Goal: Book appointment/travel/reservation

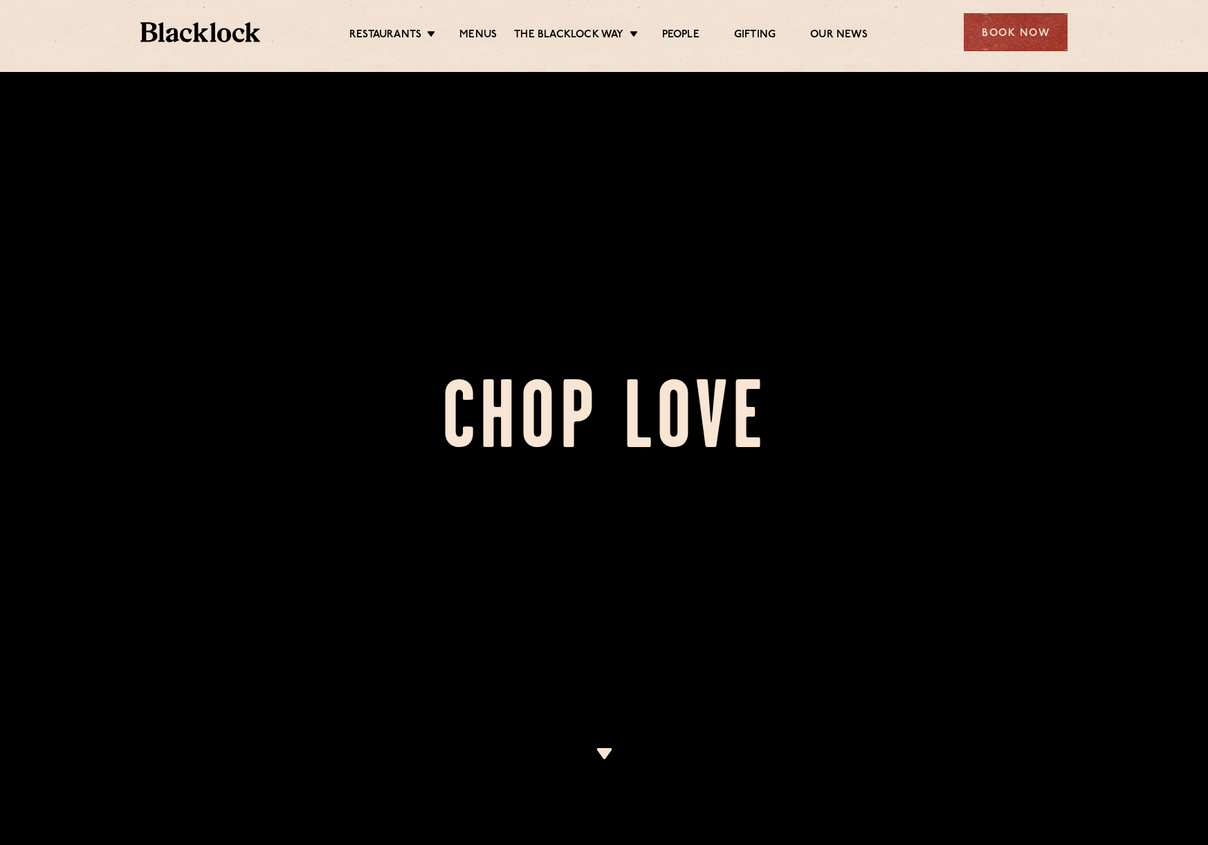
scroll to position [208, 0]
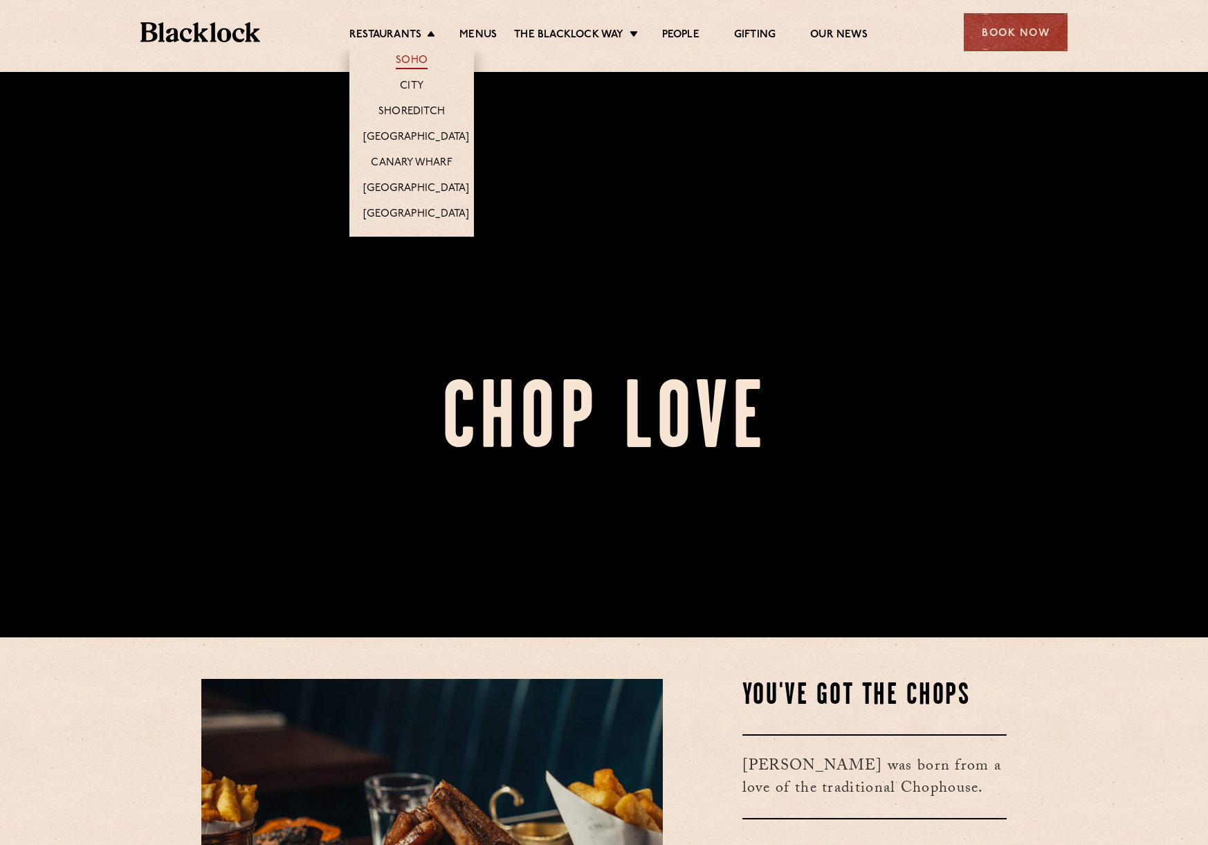
click at [405, 61] on link "Soho" at bounding box center [412, 61] width 32 height 15
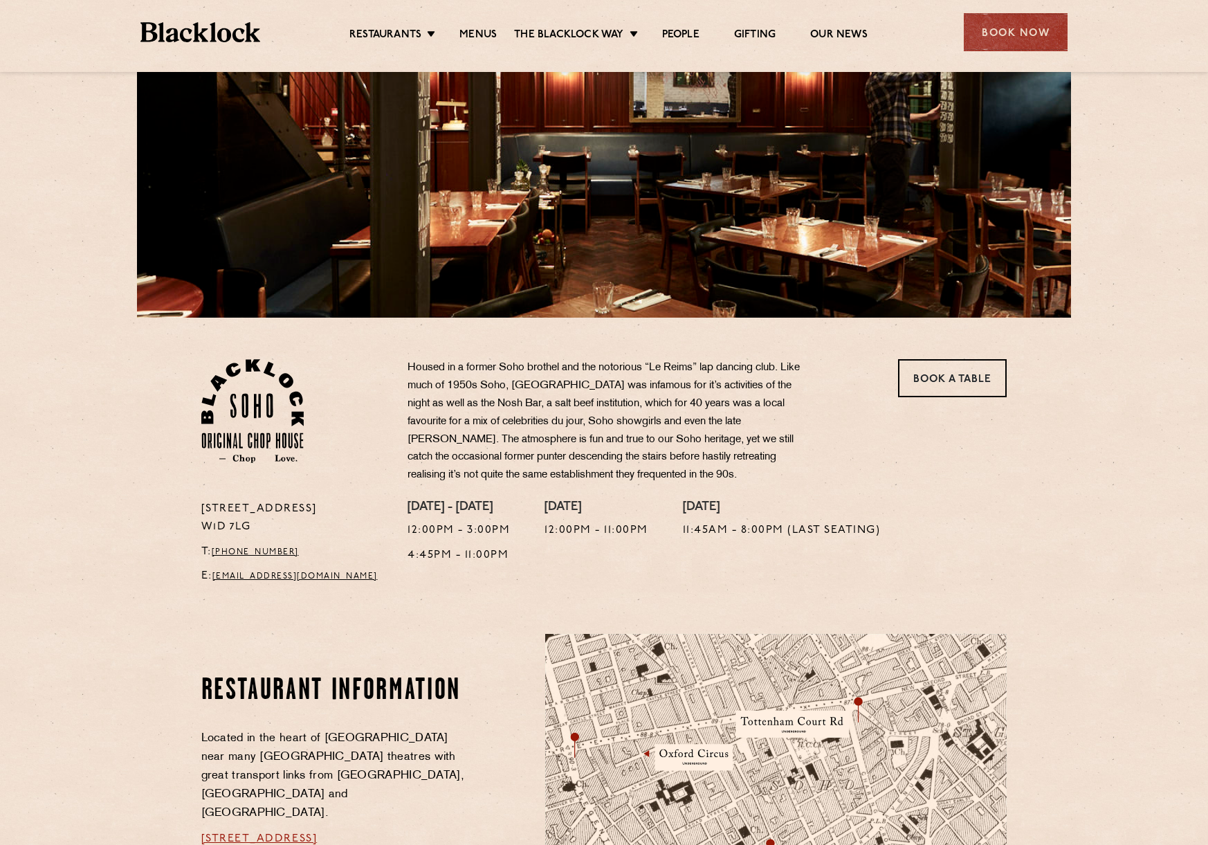
scroll to position [69, 0]
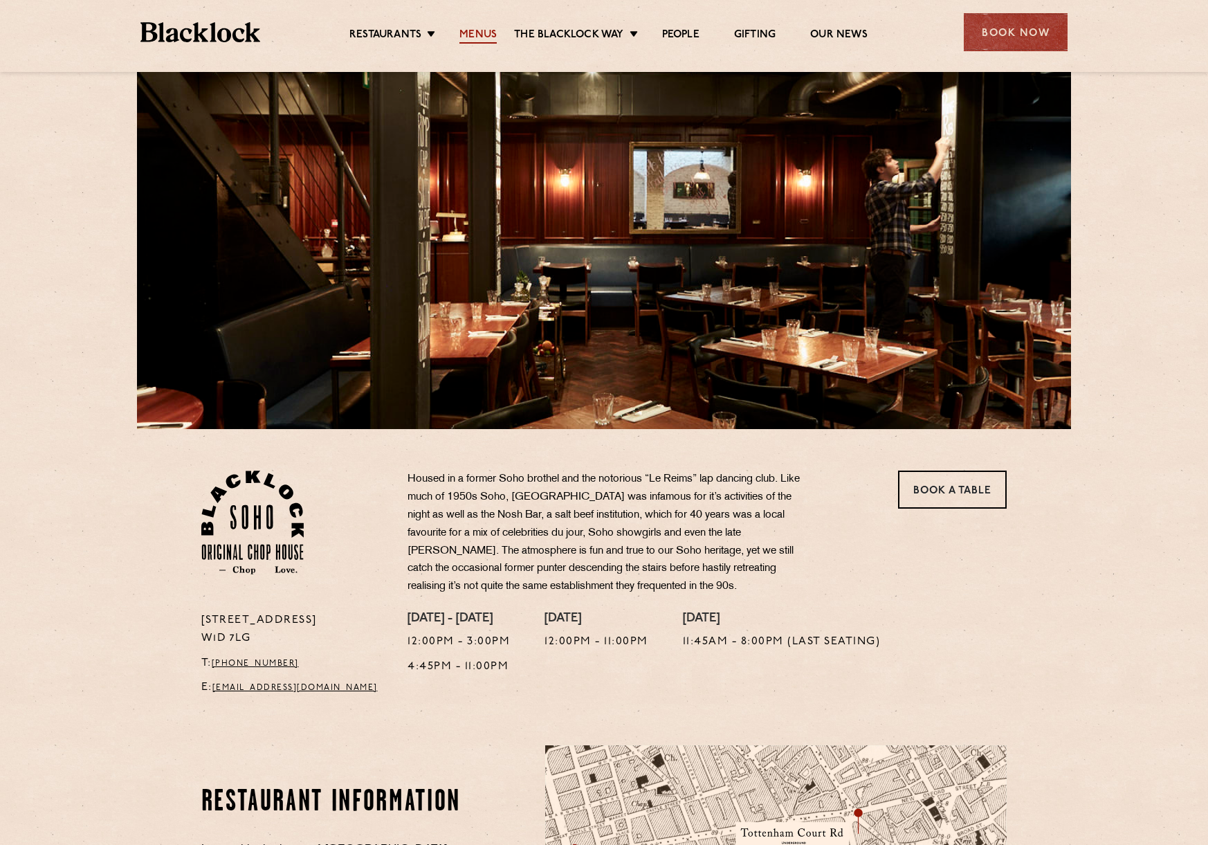
click at [479, 35] on link "Menus" at bounding box center [477, 35] width 37 height 15
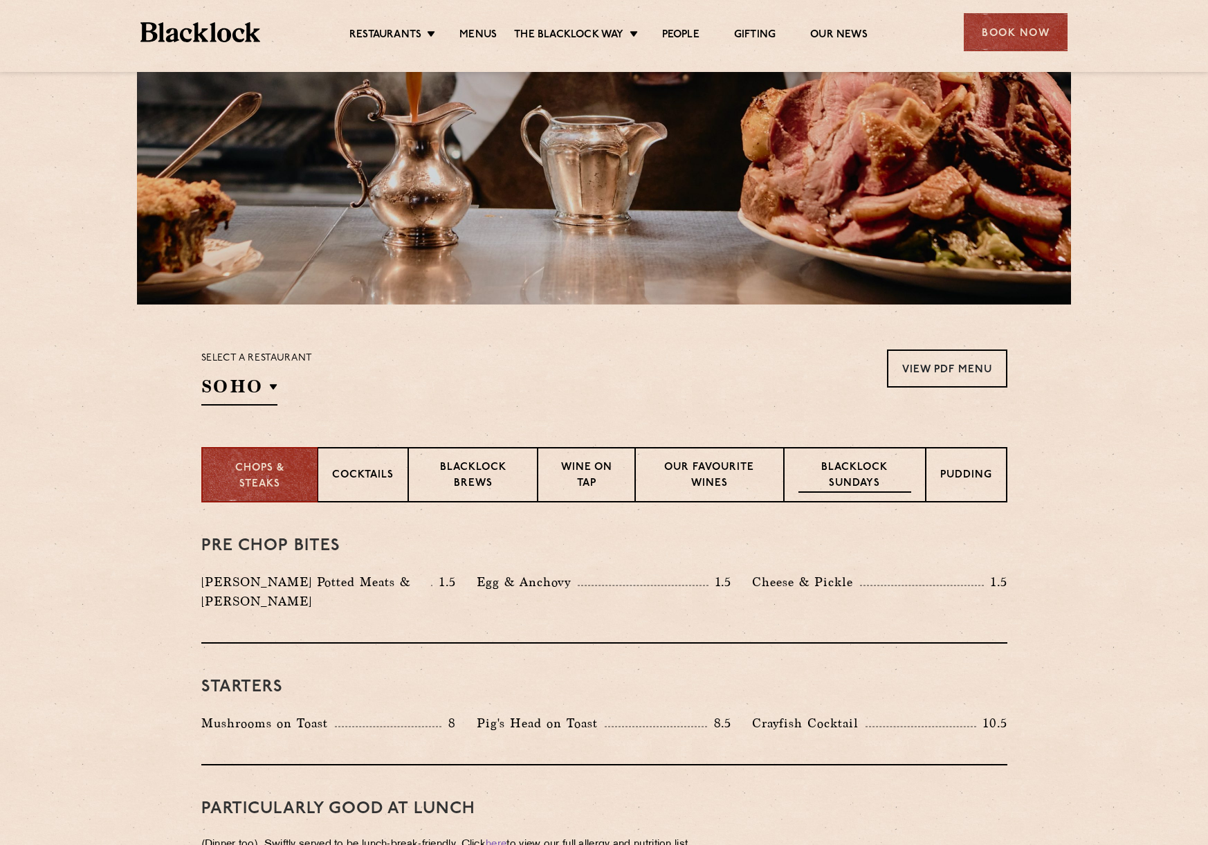
scroll to position [208, 0]
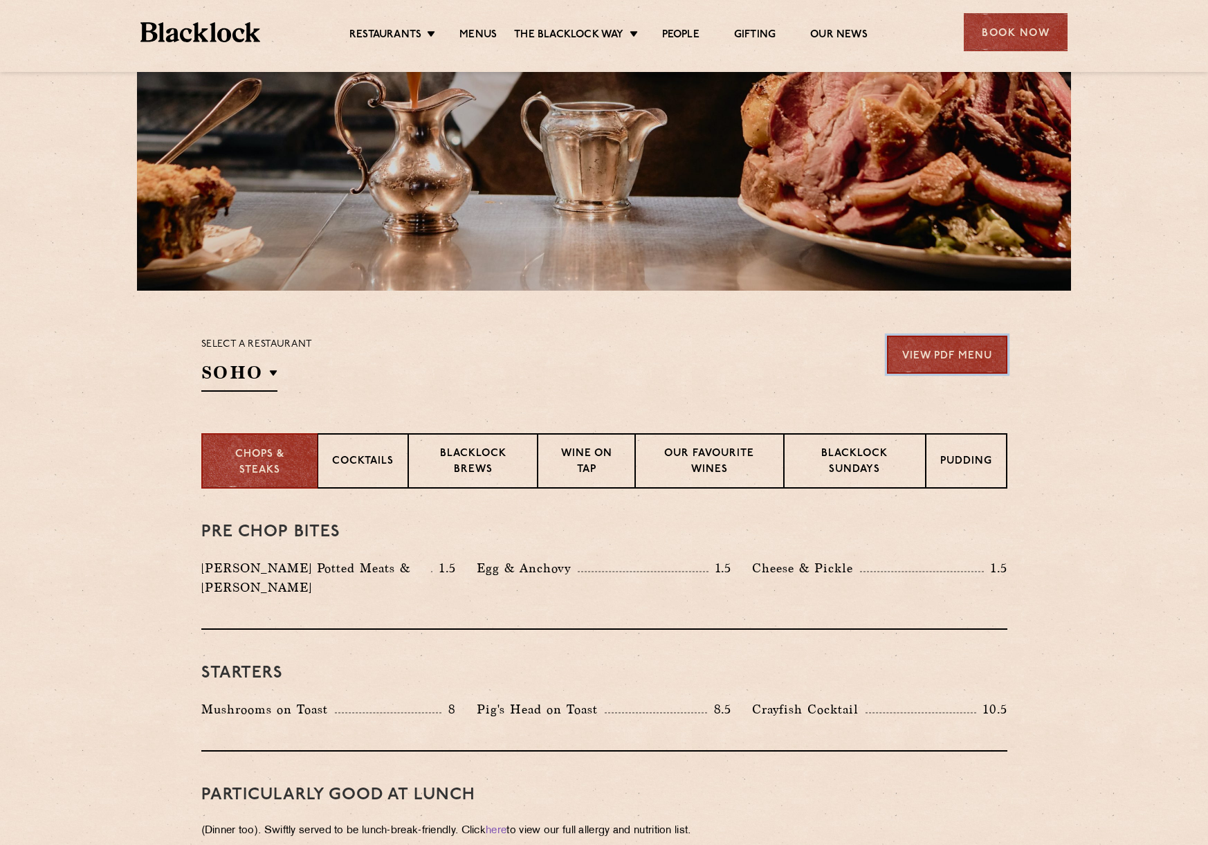
click at [1002, 349] on link "View PDF Menu" at bounding box center [947, 355] width 120 height 38
click at [1004, 27] on div "Book Now" at bounding box center [1016, 32] width 104 height 38
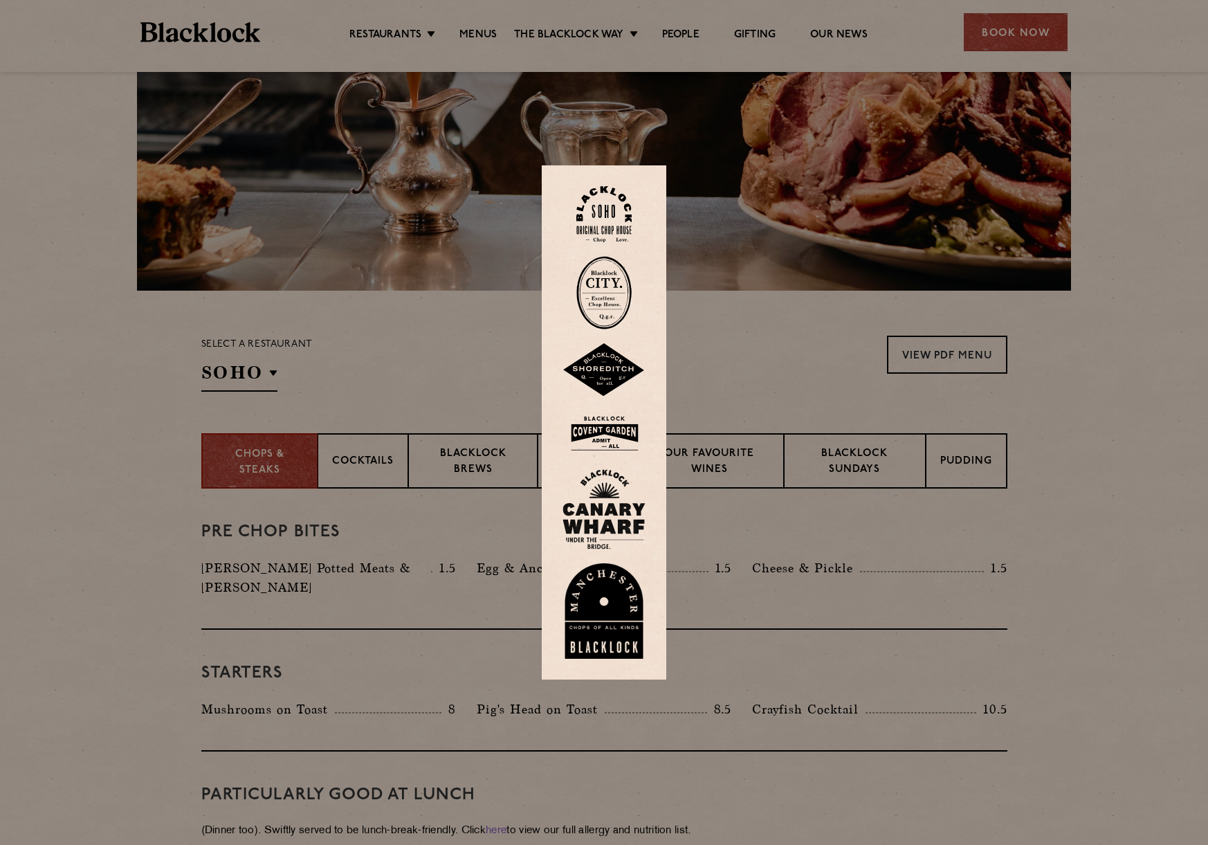
click at [607, 211] on img at bounding box center [603, 214] width 55 height 56
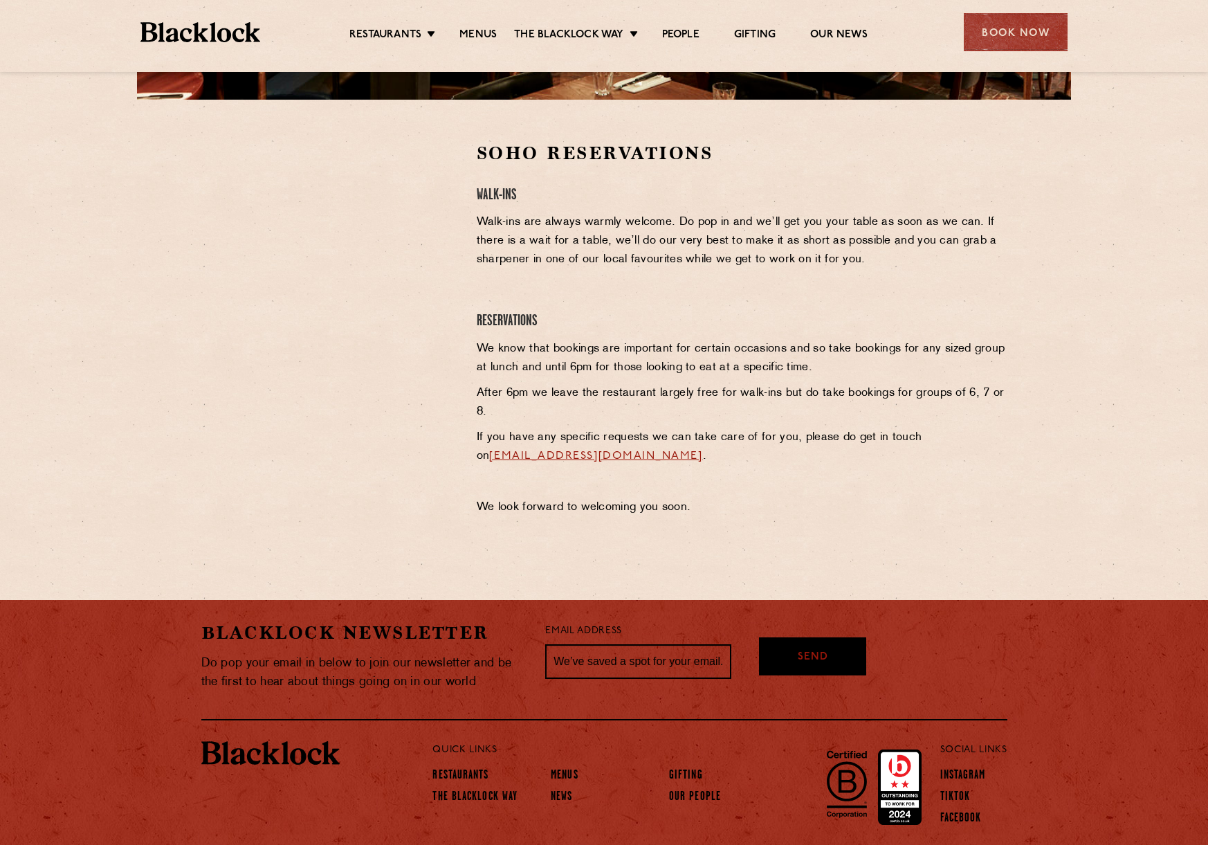
scroll to position [415, 0]
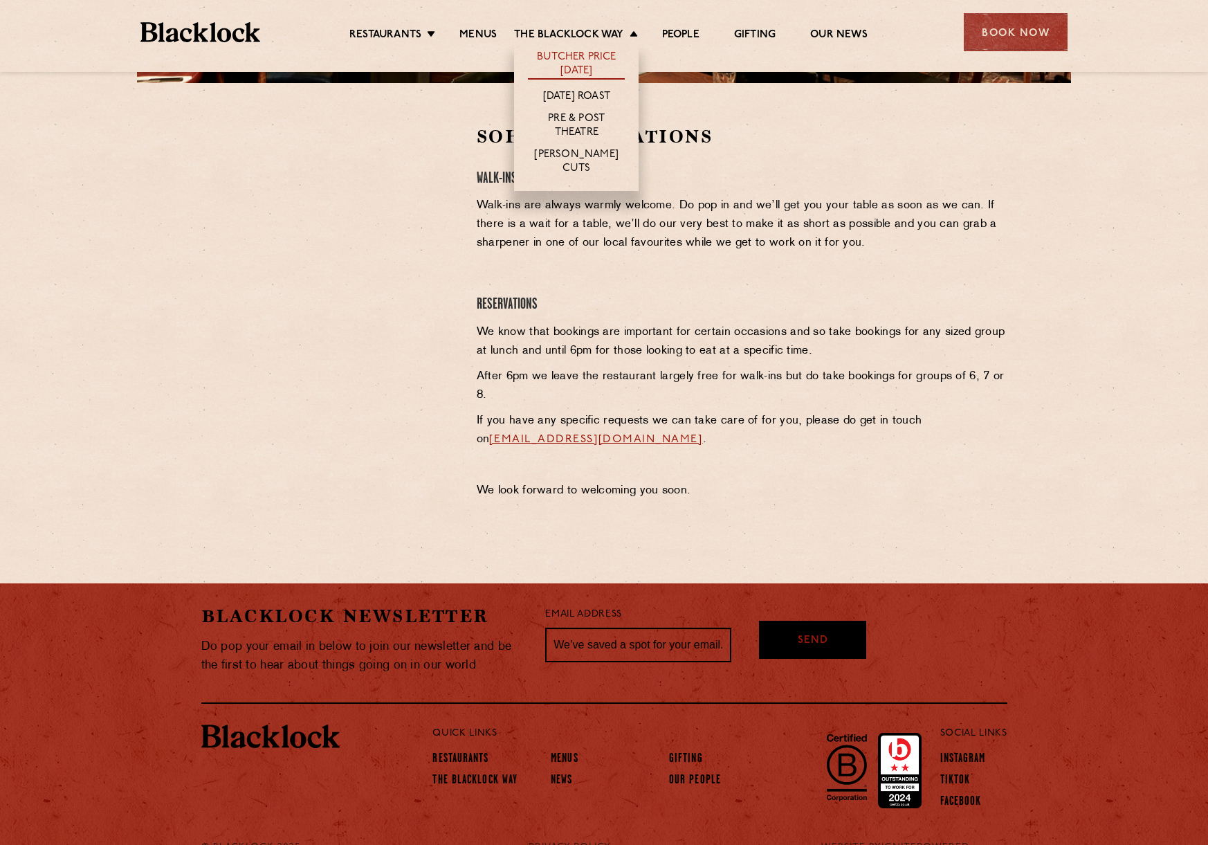
click at [552, 59] on link "Butcher Price [DATE]" at bounding box center [576, 64] width 97 height 29
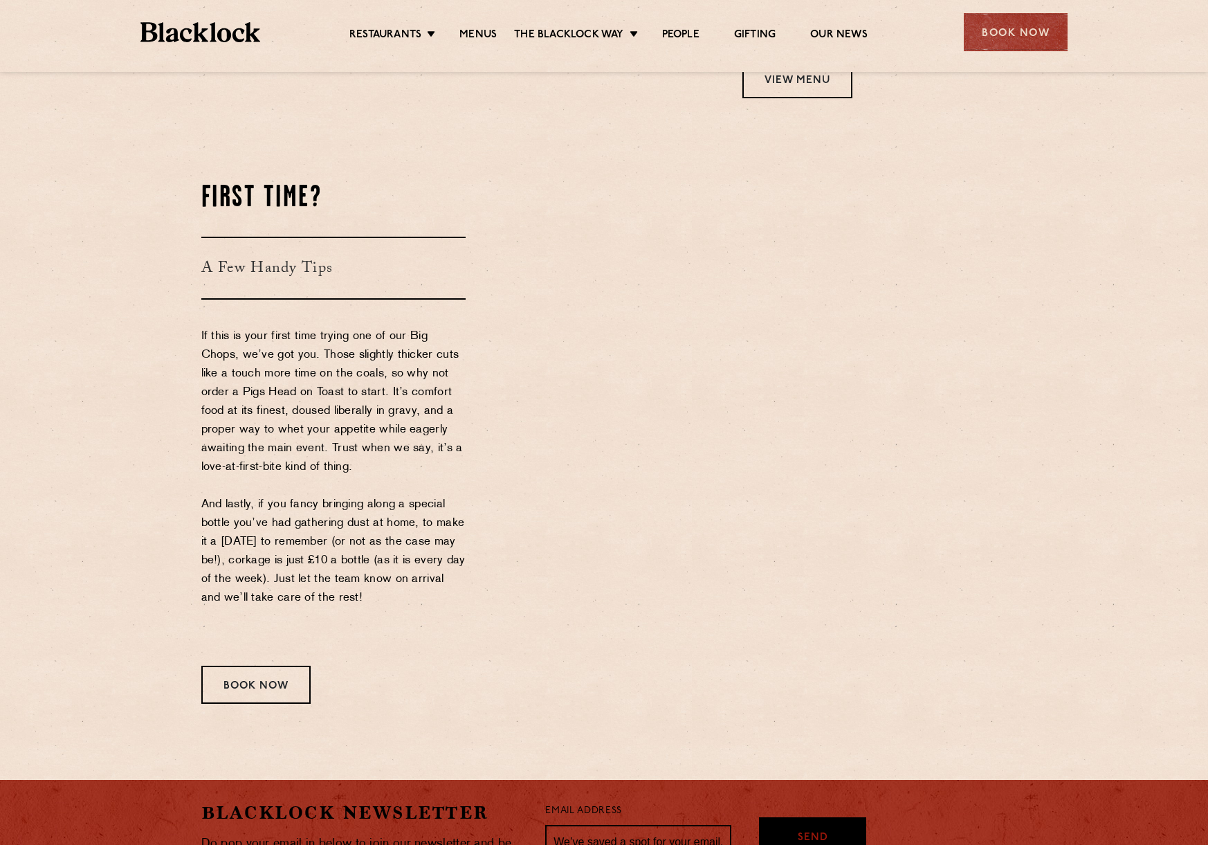
scroll to position [1384, 0]
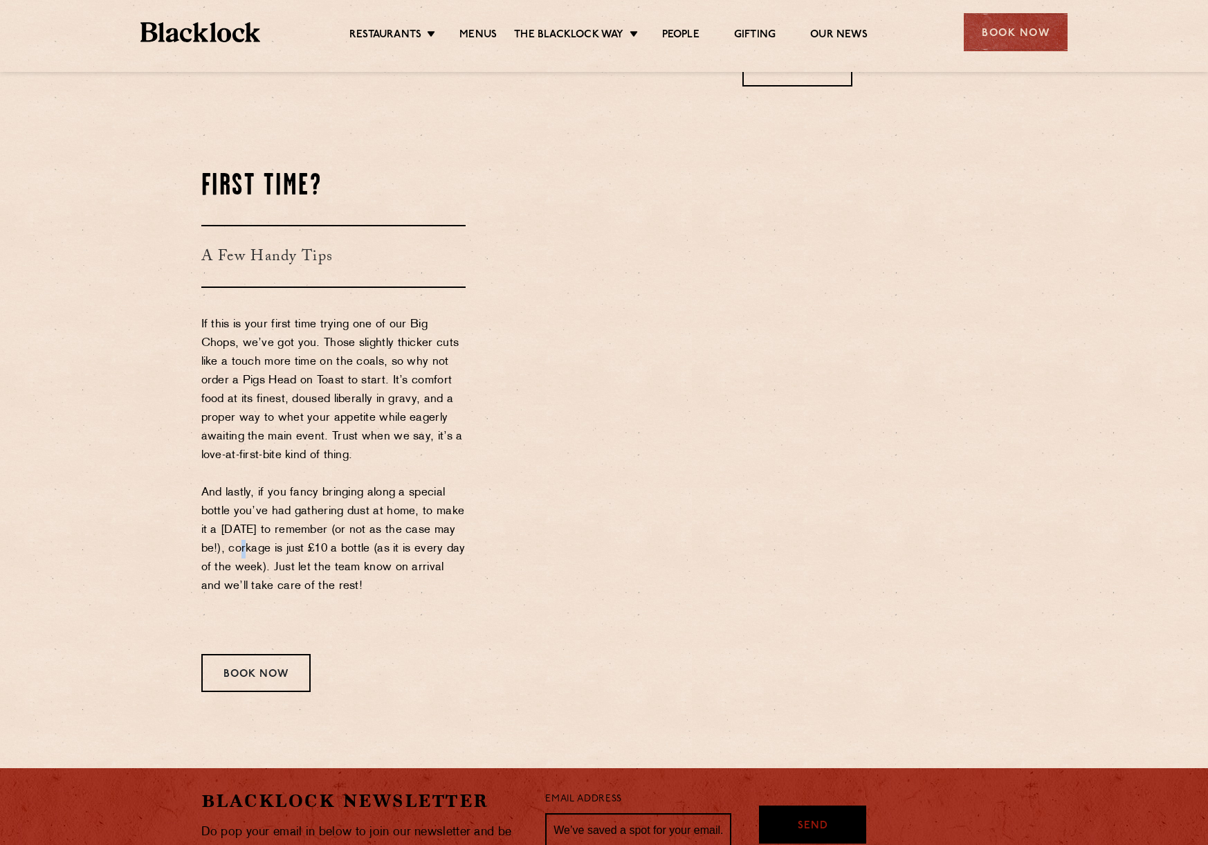
drag, startPoint x: 235, startPoint y: 560, endPoint x: 363, endPoint y: 560, distance: 128.0
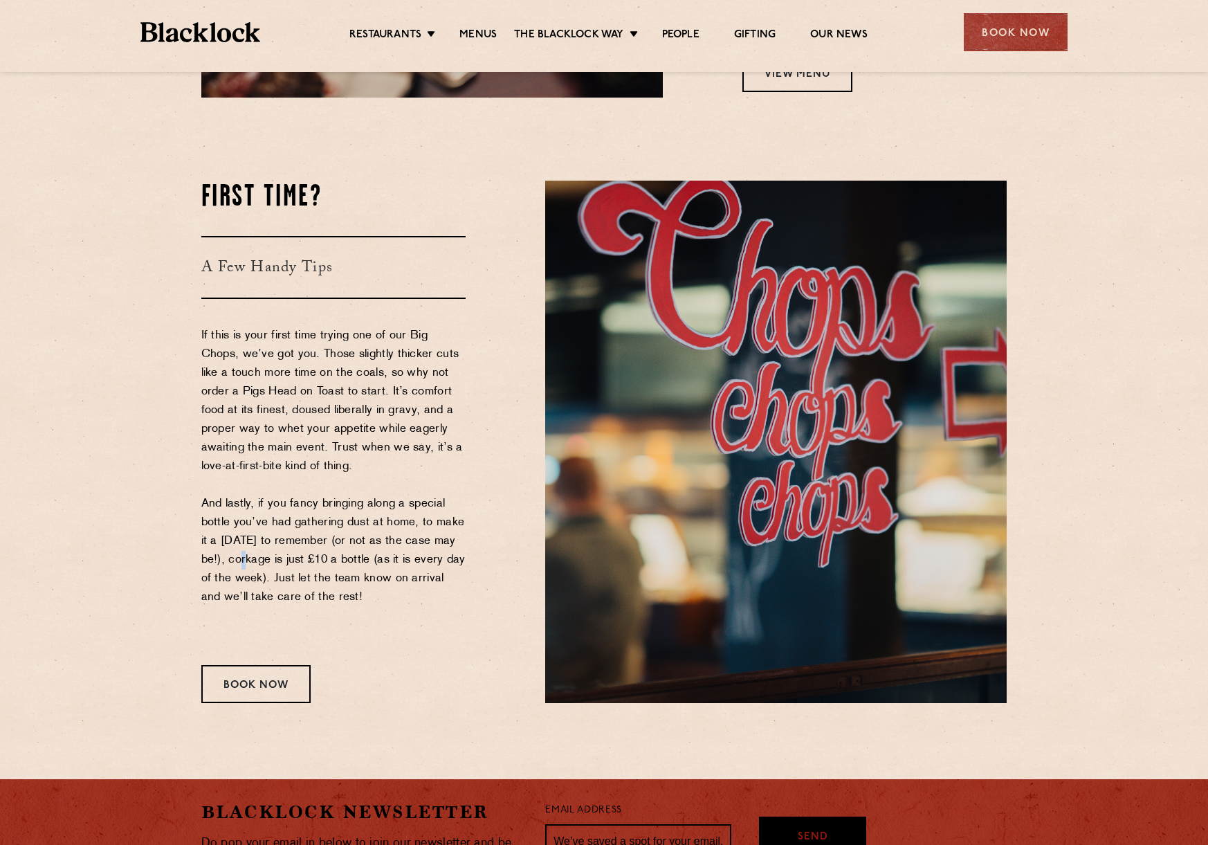
click at [363, 560] on p "If this is your first time trying one of our Big Chops, we’ve got you. Those sl…" at bounding box center [333, 486] width 265 height 318
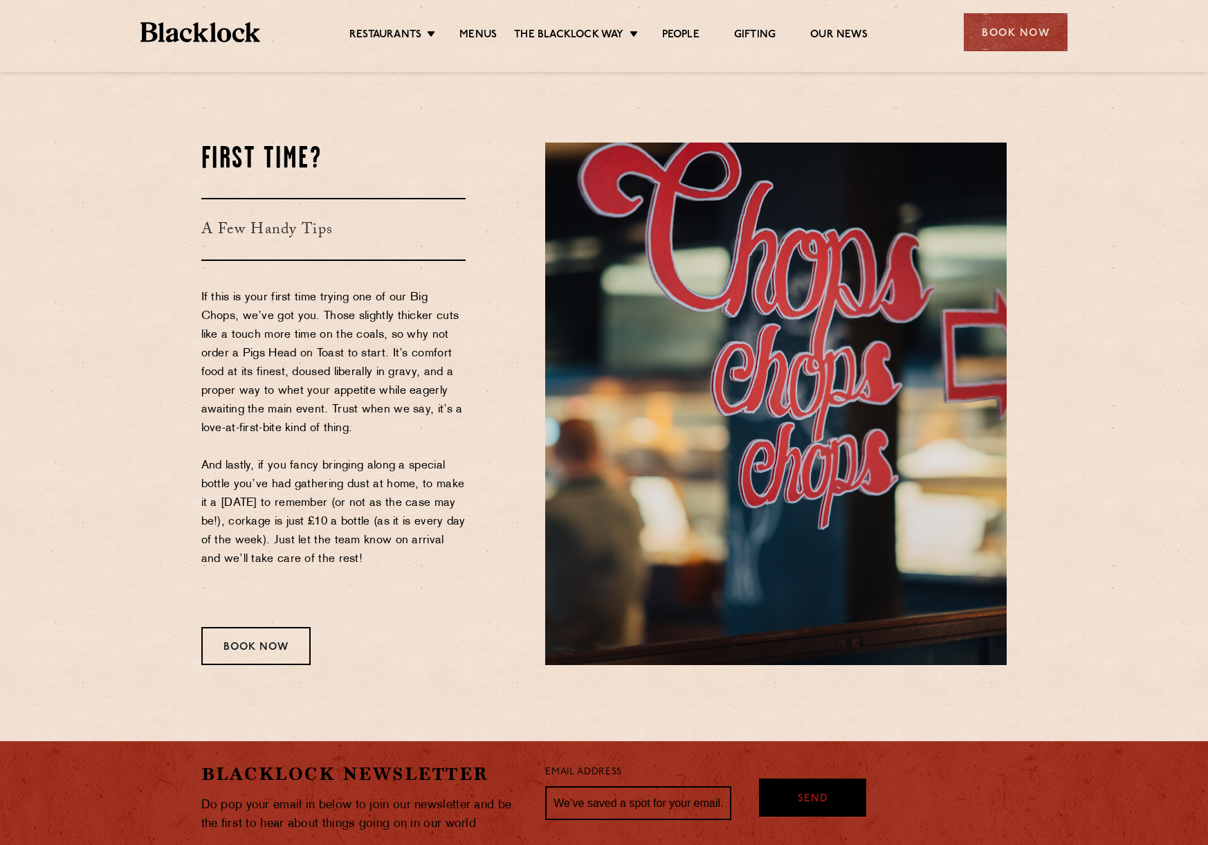
scroll to position [1453, 0]
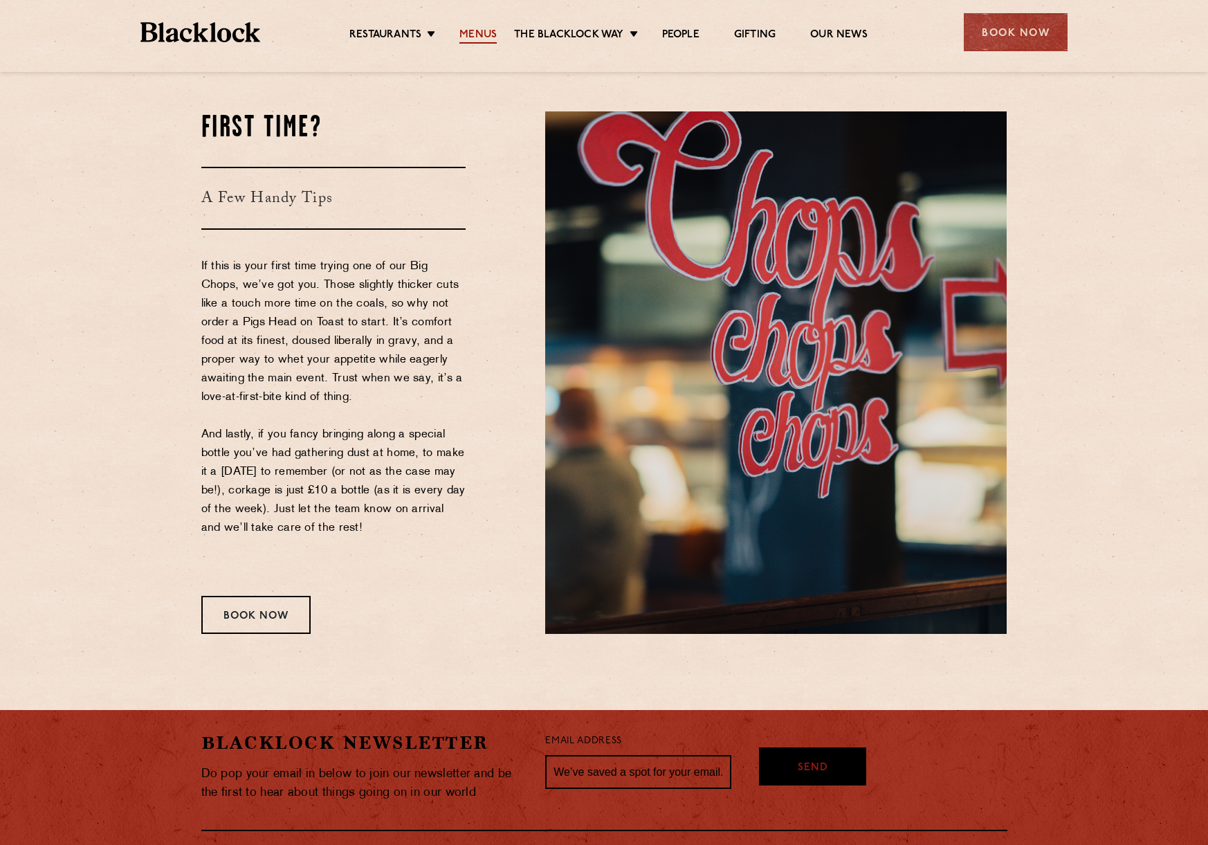
click at [476, 28] on link "Menus" at bounding box center [477, 35] width 37 height 15
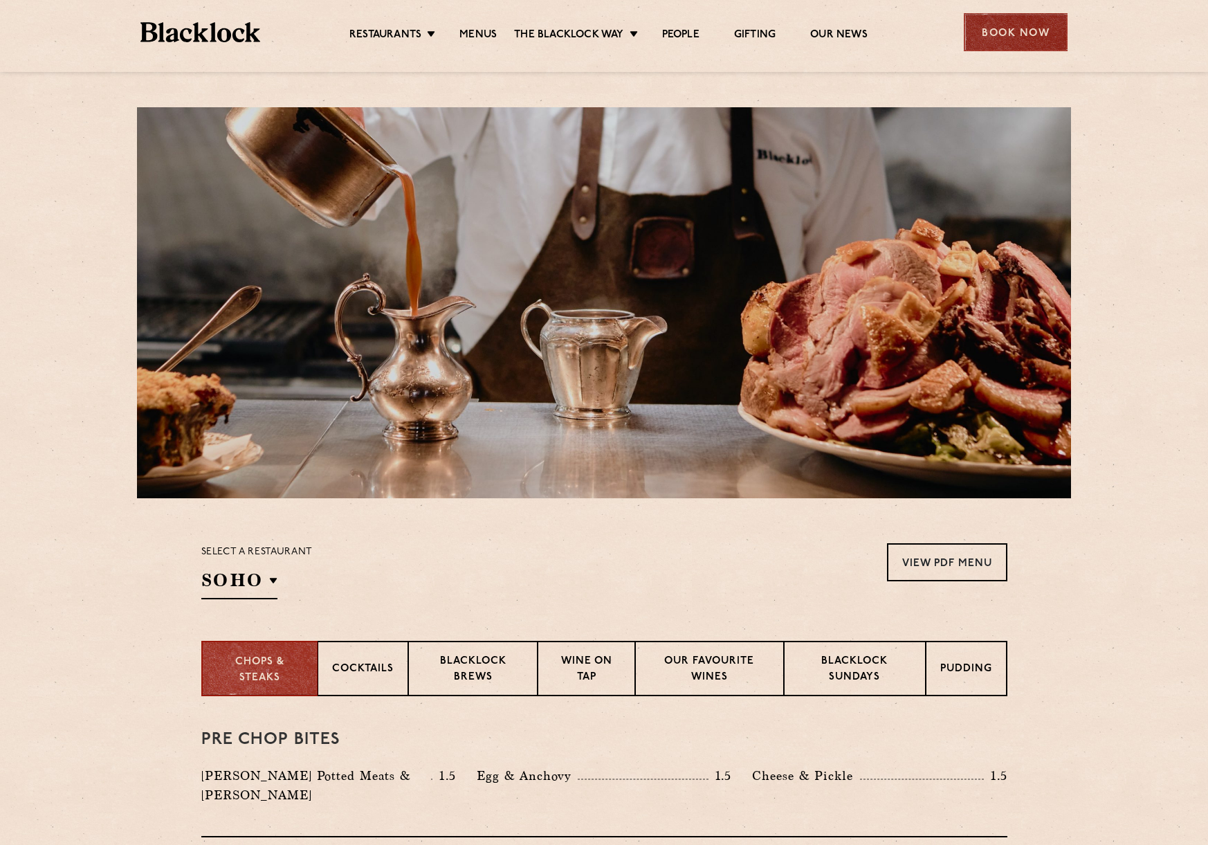
click at [1009, 33] on div "Book Now" at bounding box center [1016, 32] width 104 height 38
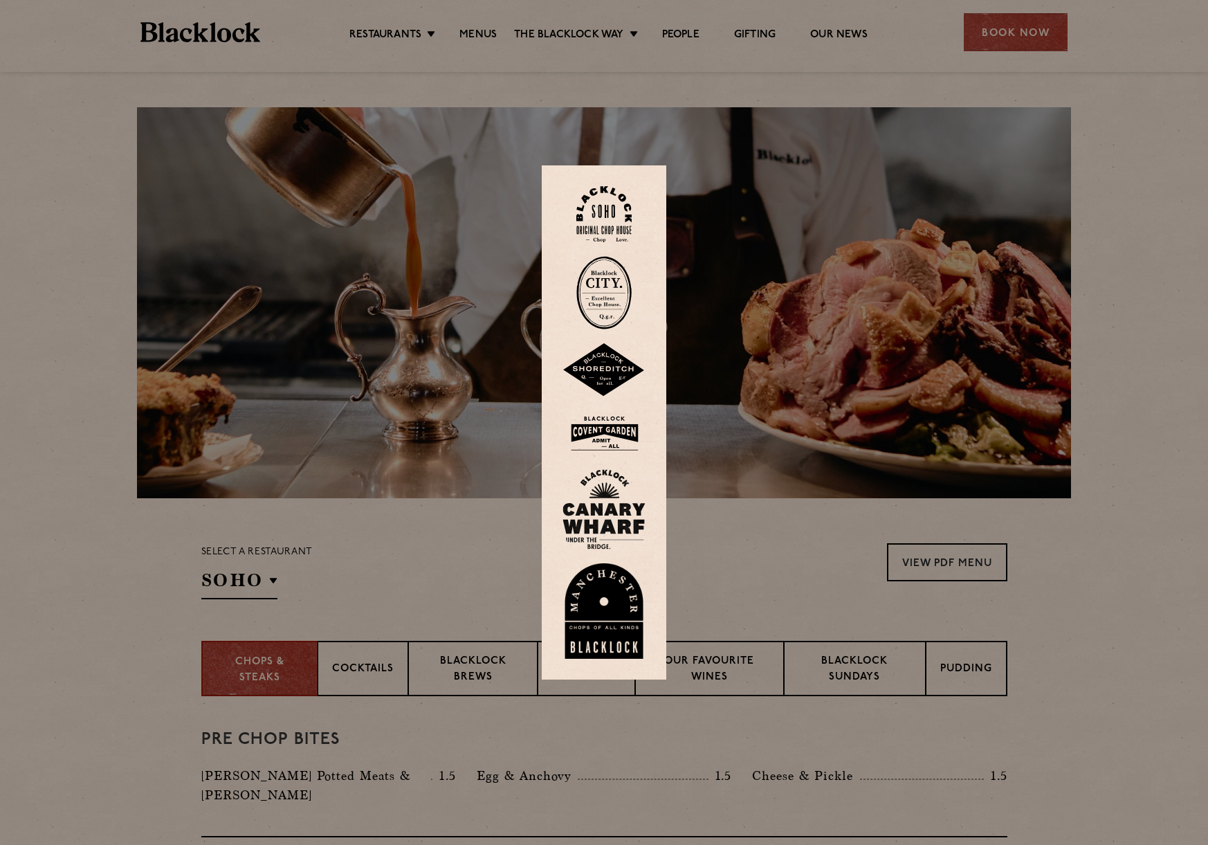
click at [632, 201] on img at bounding box center [603, 214] width 55 height 56
